Goal: Information Seeking & Learning: Learn about a topic

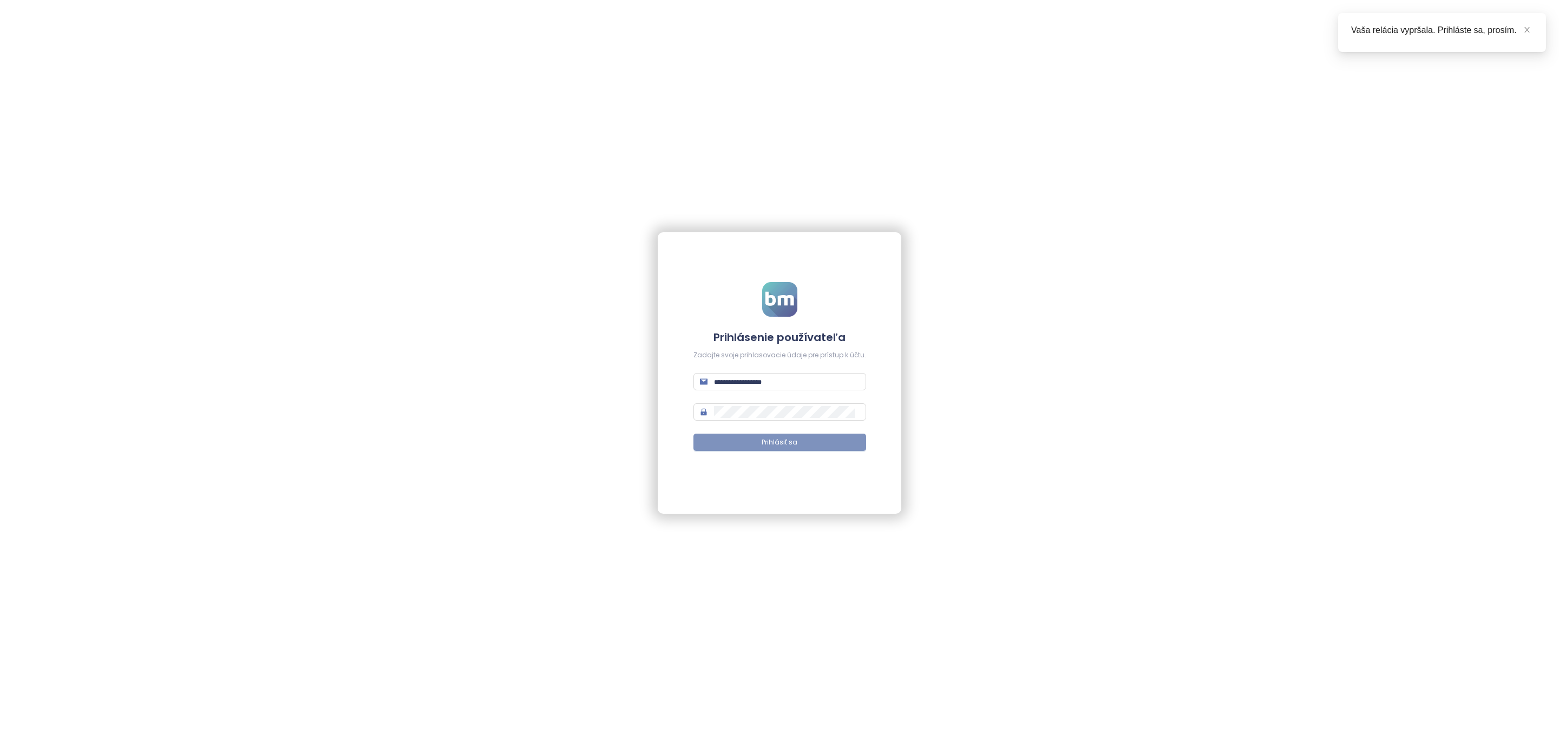
type input "**********"
click at [795, 441] on span "Prihlásiť sa" at bounding box center [780, 442] width 36 height 10
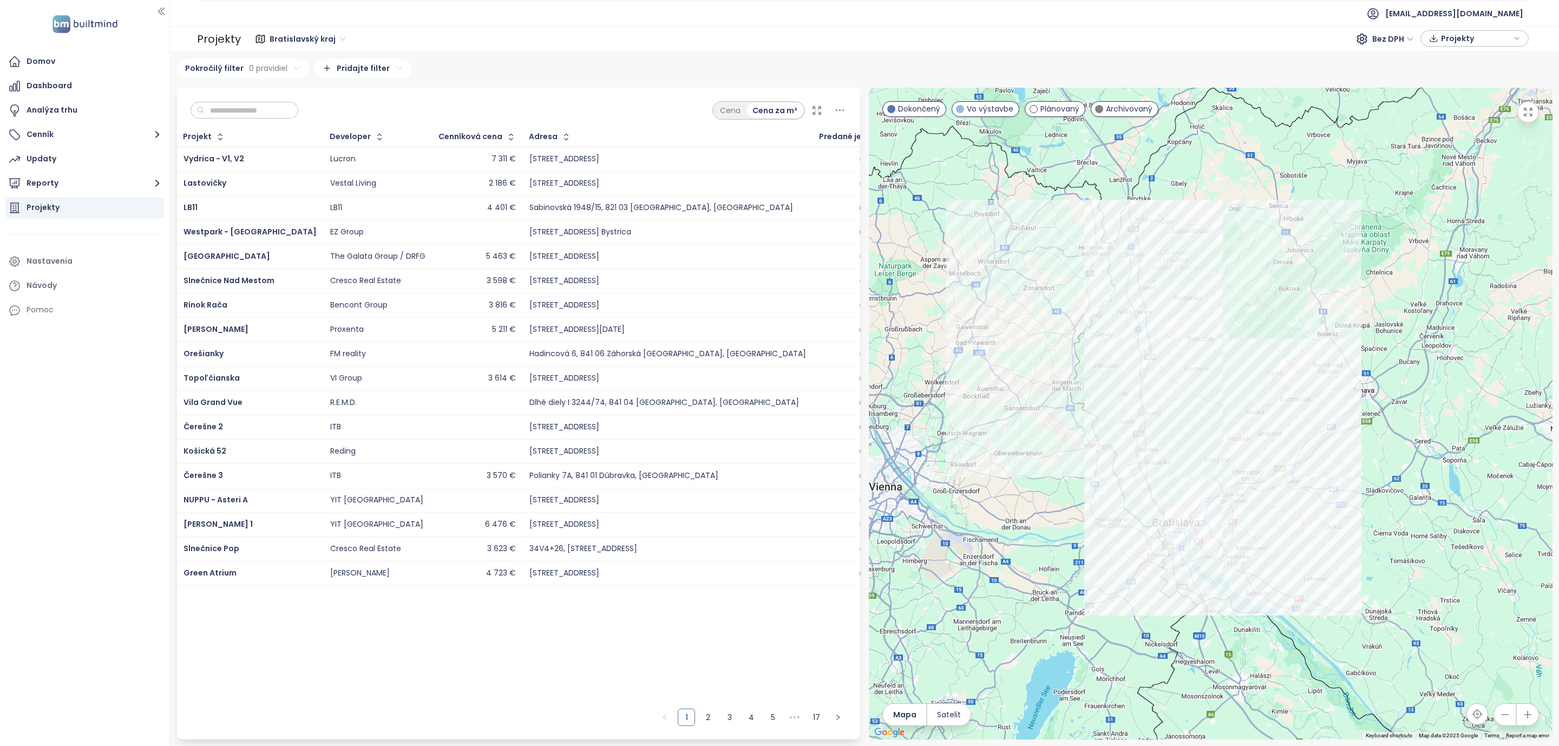
click at [248, 109] on input "text" at bounding box center [249, 110] width 88 height 16
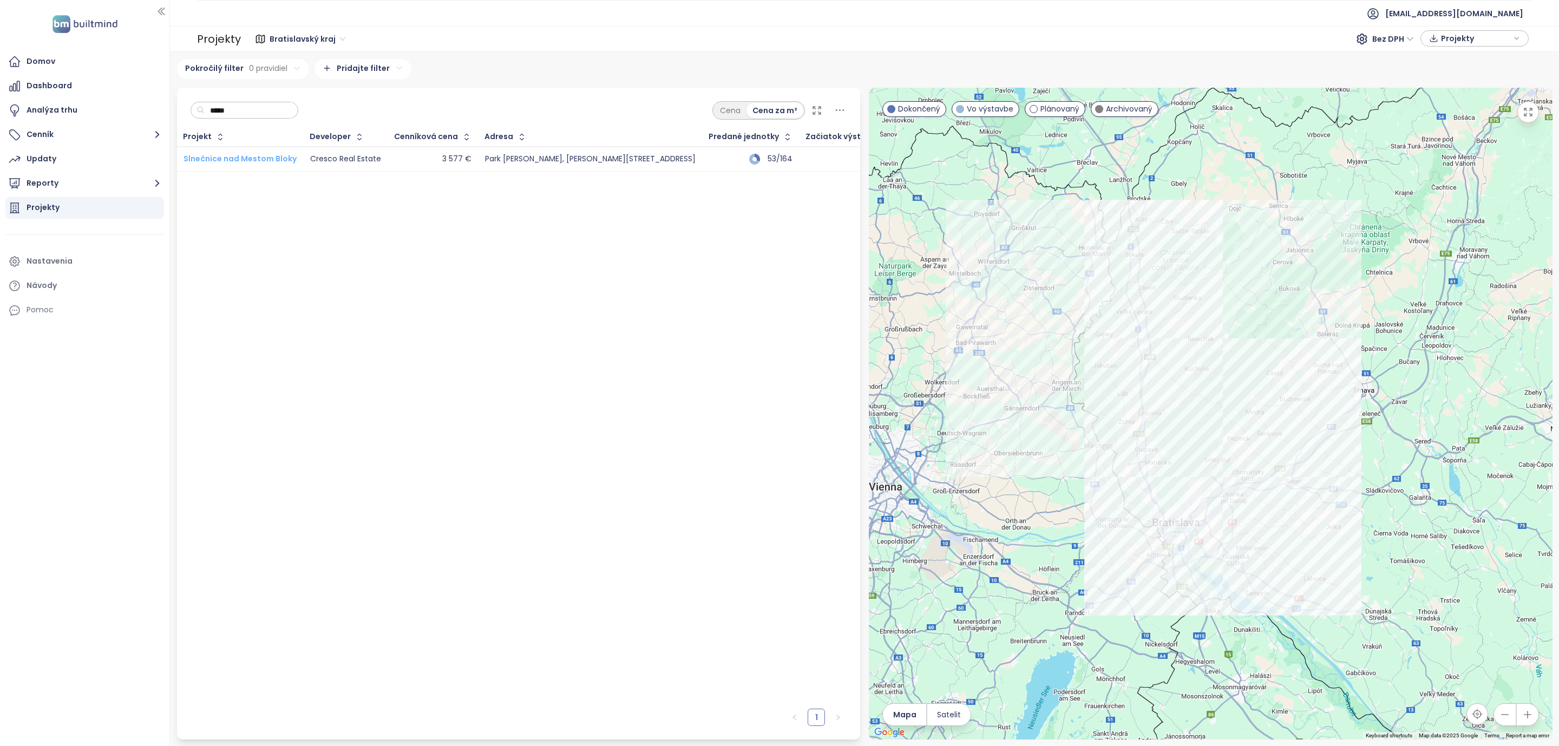
type input "*****"
click at [235, 153] on span "Slnečnice nad Mestom Bloky" at bounding box center [239, 158] width 113 height 11
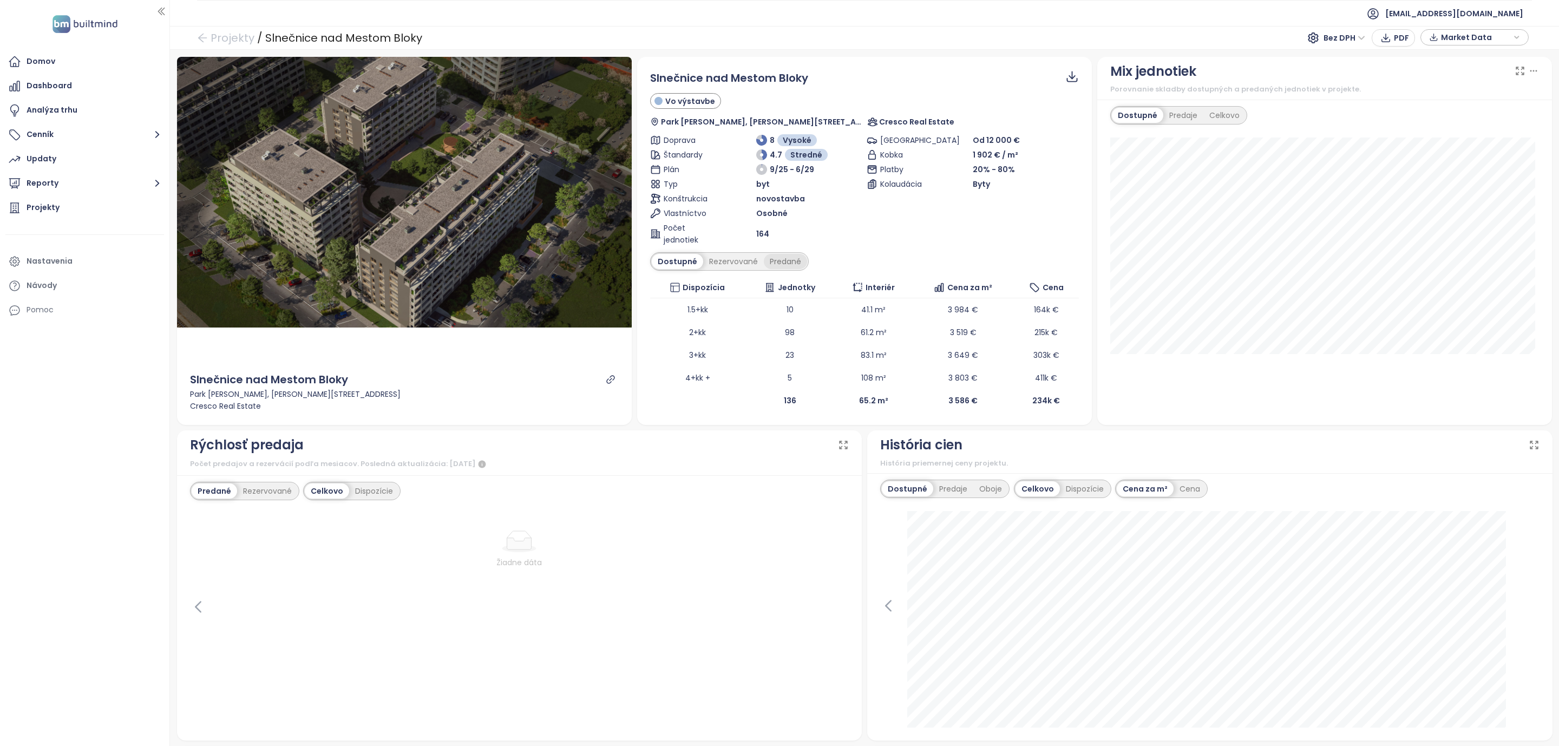
click at [775, 260] on div "Predané" at bounding box center [785, 261] width 43 height 15
click at [729, 268] on div "Rezervované" at bounding box center [730, 261] width 61 height 15
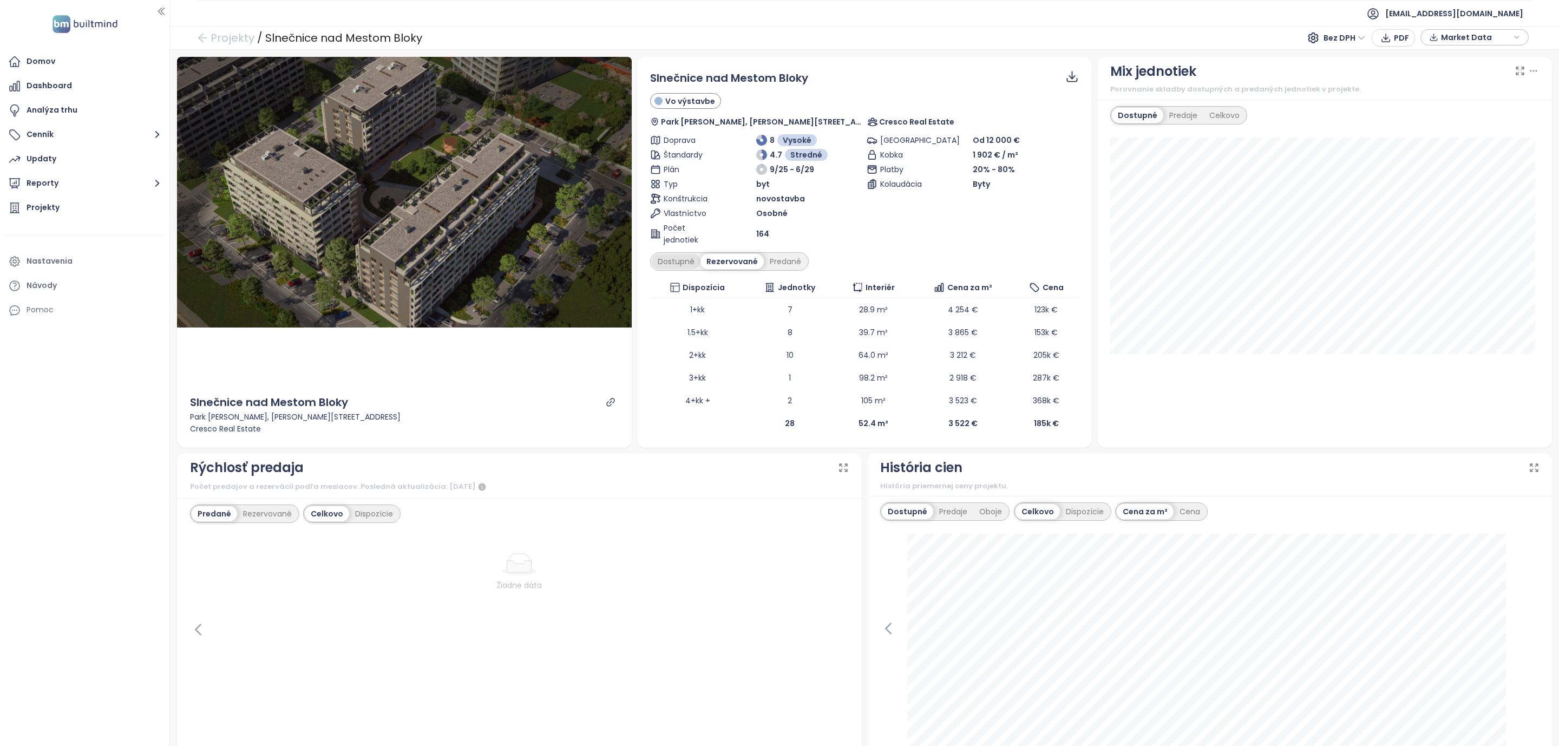
click at [670, 261] on div "Dostupné" at bounding box center [676, 261] width 49 height 15
click at [719, 262] on div "Rezervované" at bounding box center [731, 261] width 63 height 15
click at [777, 260] on div "Predané" at bounding box center [785, 261] width 43 height 15
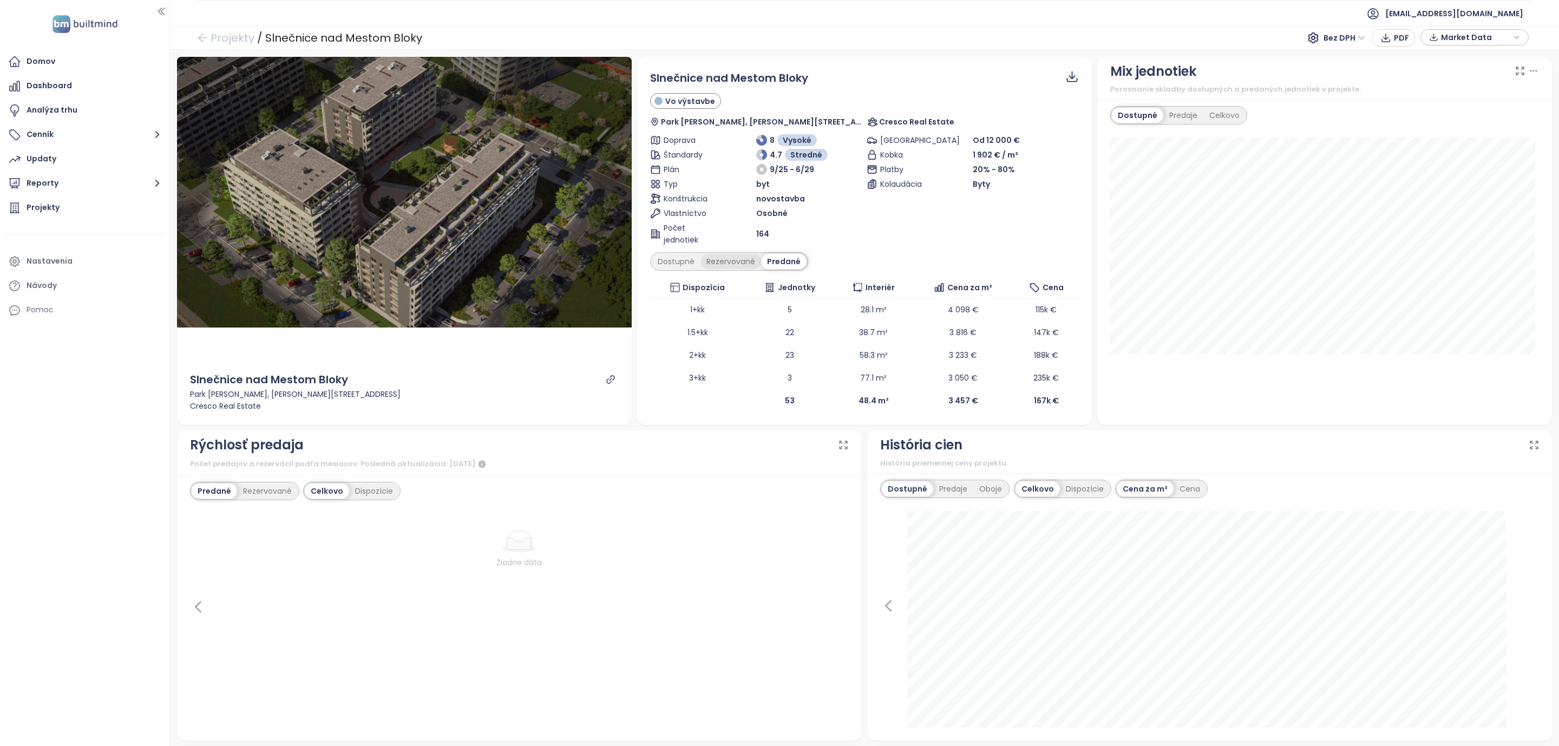
click at [731, 263] on div "Rezervované" at bounding box center [730, 261] width 61 height 15
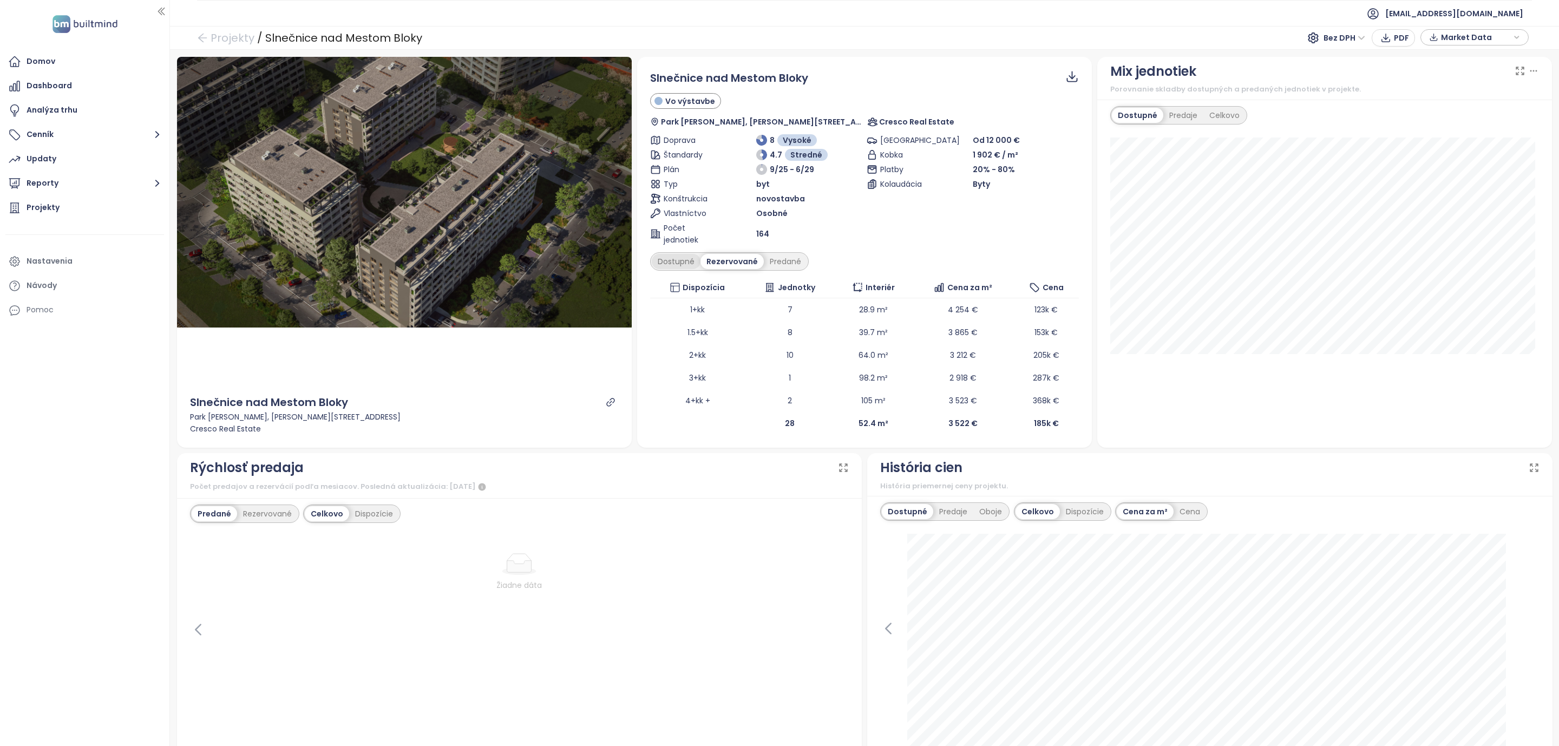
click at [679, 264] on div "Dostupné" at bounding box center [676, 261] width 49 height 15
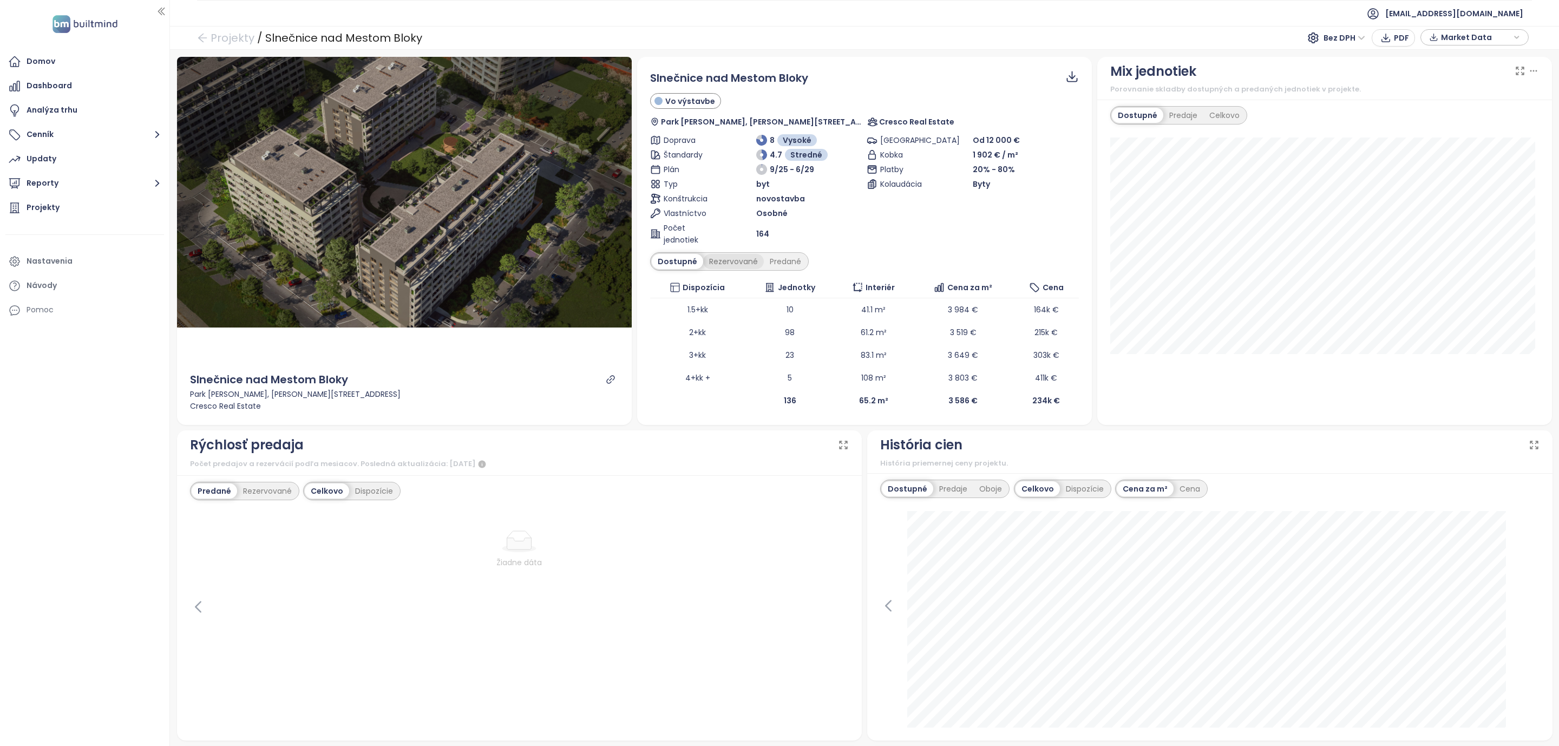
click at [728, 262] on div "Rezervované" at bounding box center [733, 261] width 61 height 15
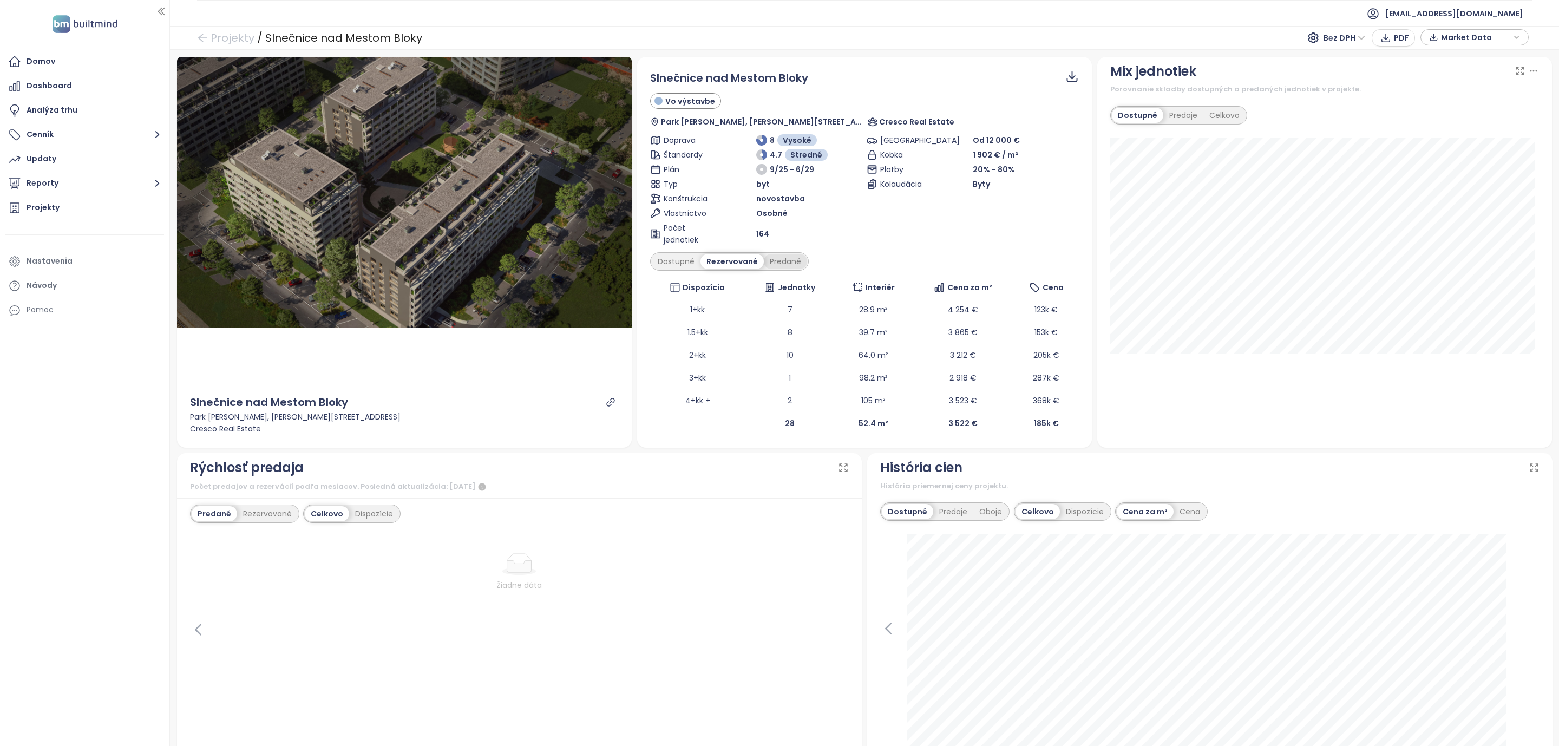
click at [786, 260] on div "Predané" at bounding box center [785, 261] width 43 height 15
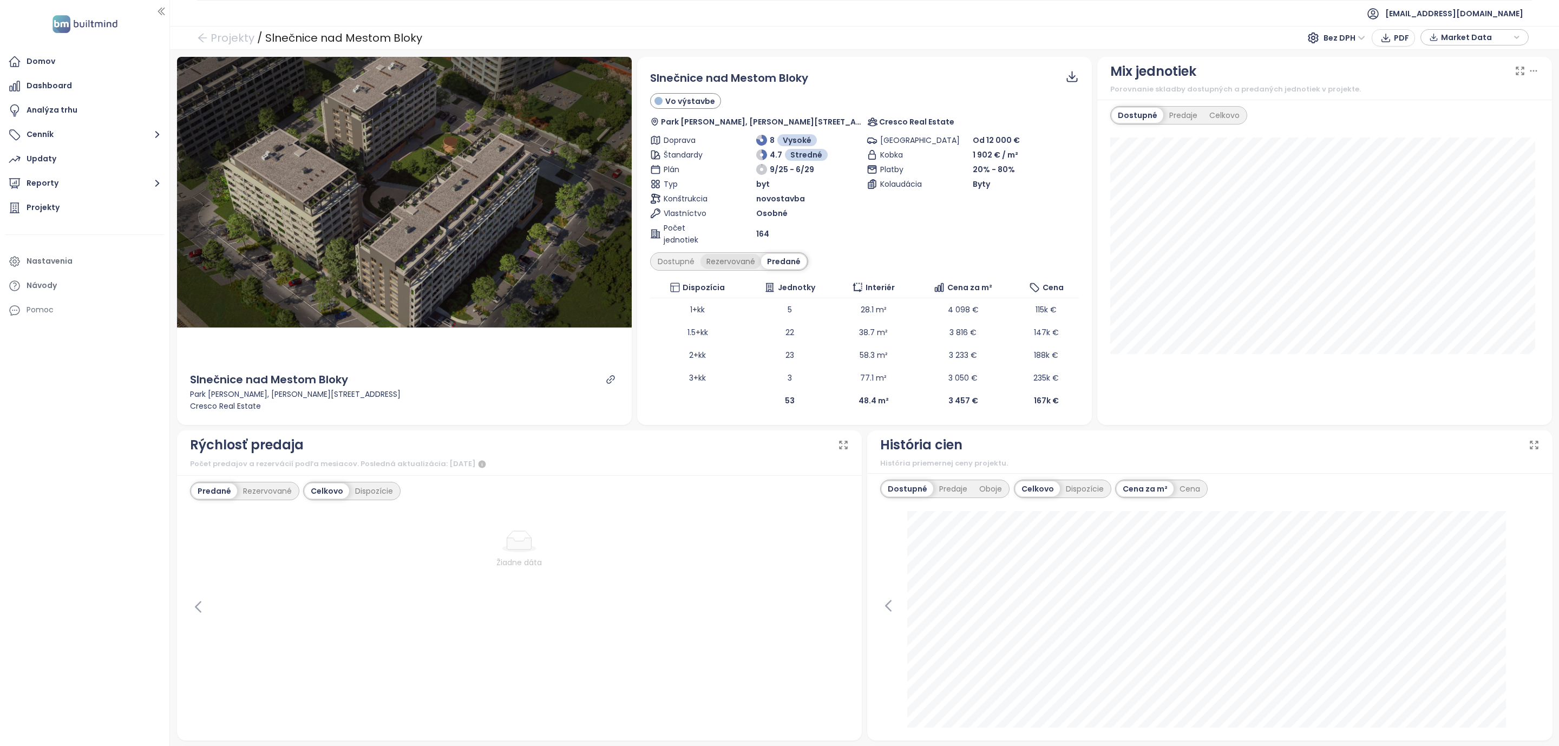
click at [723, 261] on div "Rezervované" at bounding box center [730, 261] width 61 height 15
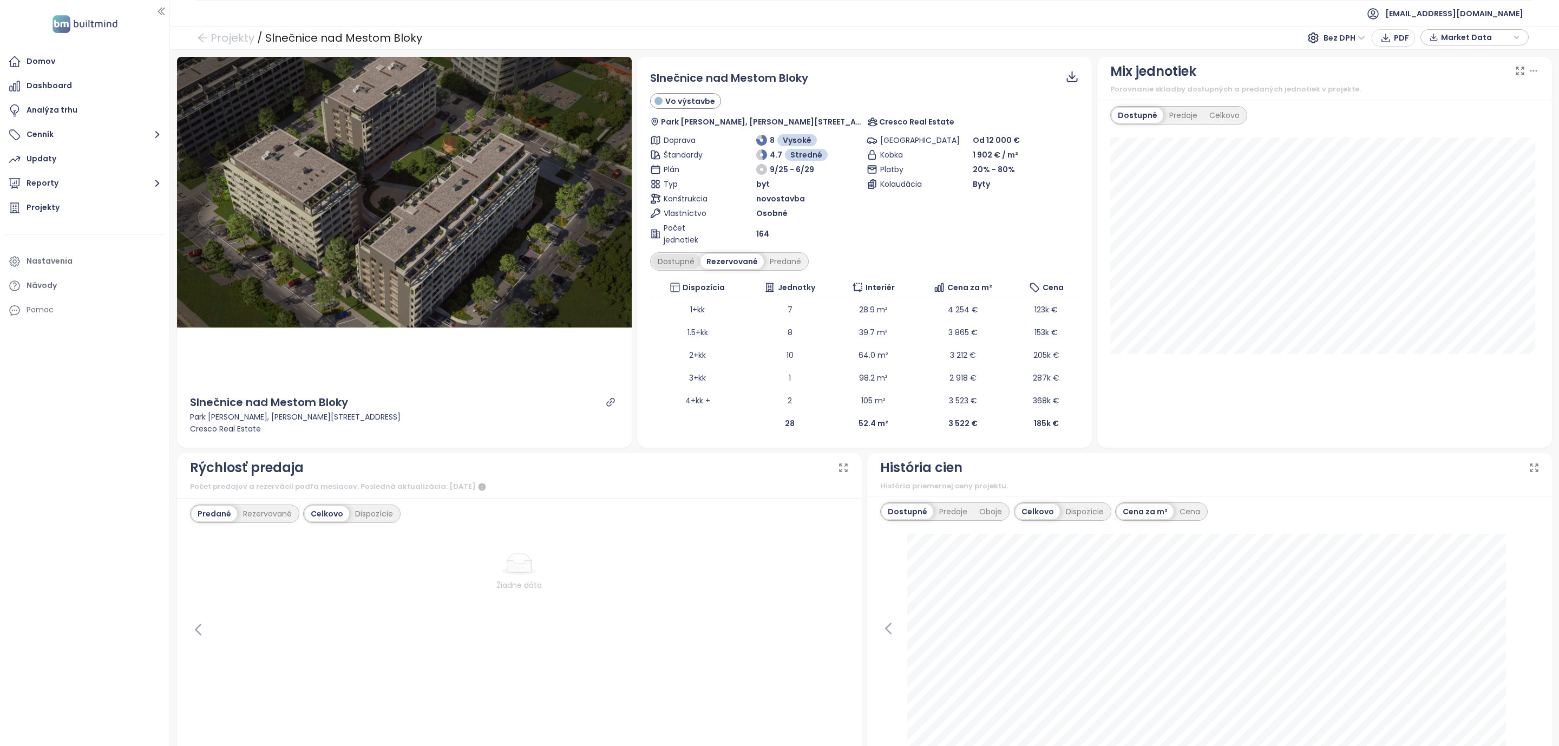
click at [671, 263] on div "Dostupné" at bounding box center [676, 261] width 49 height 15
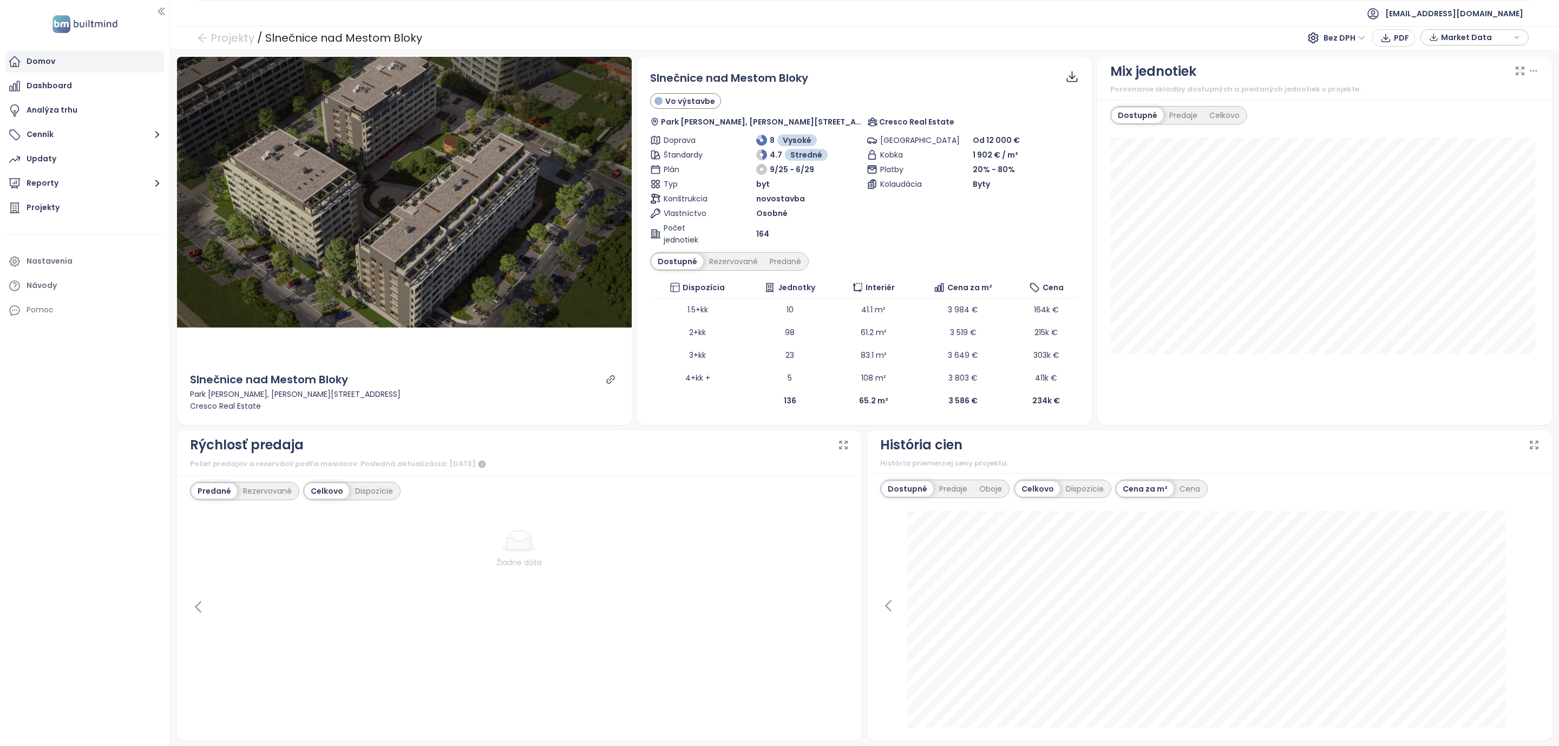
click at [43, 55] on div "Domov" at bounding box center [41, 62] width 29 height 14
